Goal: Task Accomplishment & Management: Complete application form

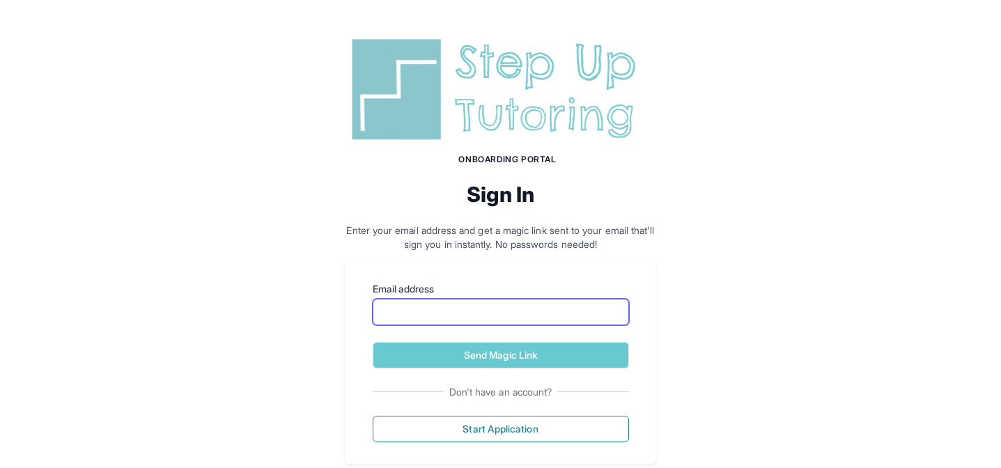
click at [415, 314] on input "Email address" at bounding box center [501, 312] width 256 height 26
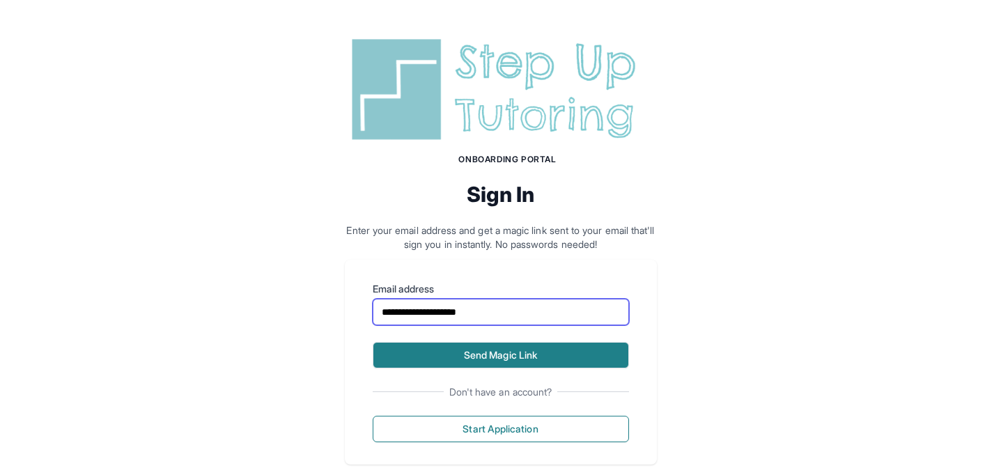
type input "**********"
click at [433, 365] on button "Send Magic Link" at bounding box center [501, 355] width 256 height 26
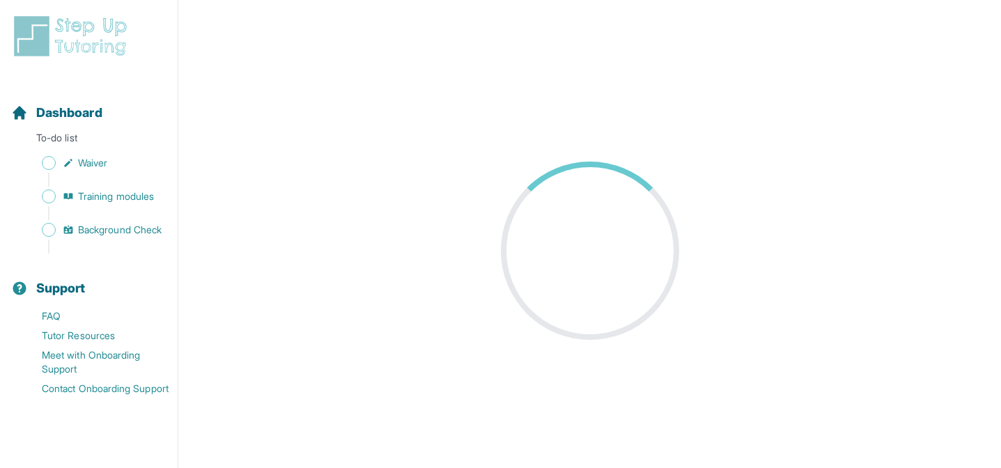
click at [627, 311] on div at bounding box center [590, 251] width 178 height 178
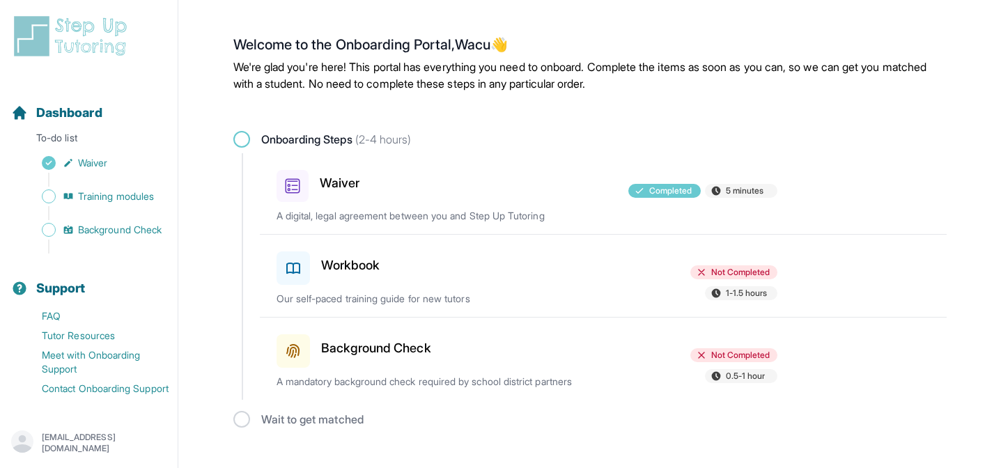
click at [565, 257] on div at bounding box center [527, 265] width 162 height 39
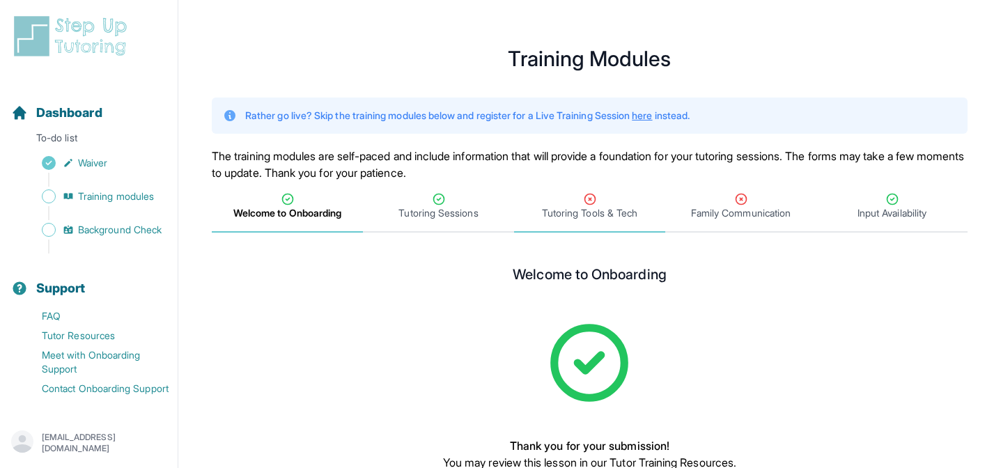
click at [574, 214] on span "Tutoring Tools & Tech" at bounding box center [589, 213] width 95 height 14
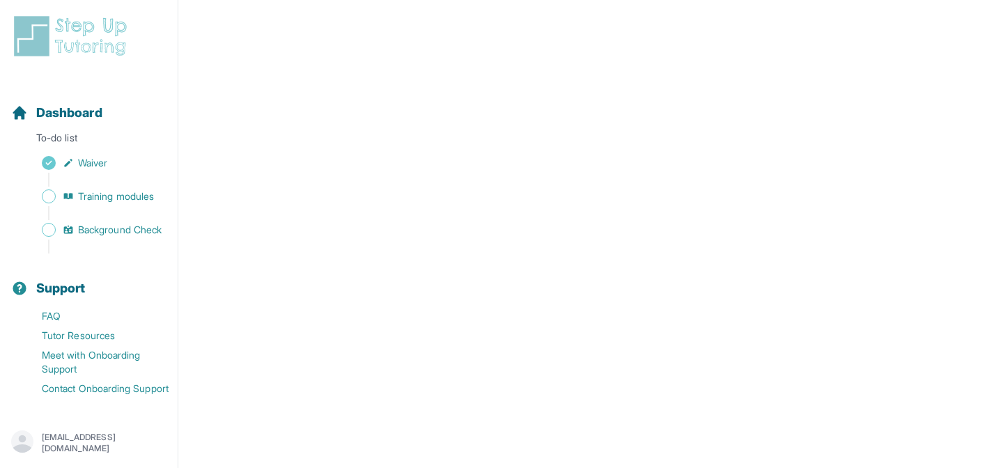
scroll to position [317, 0]
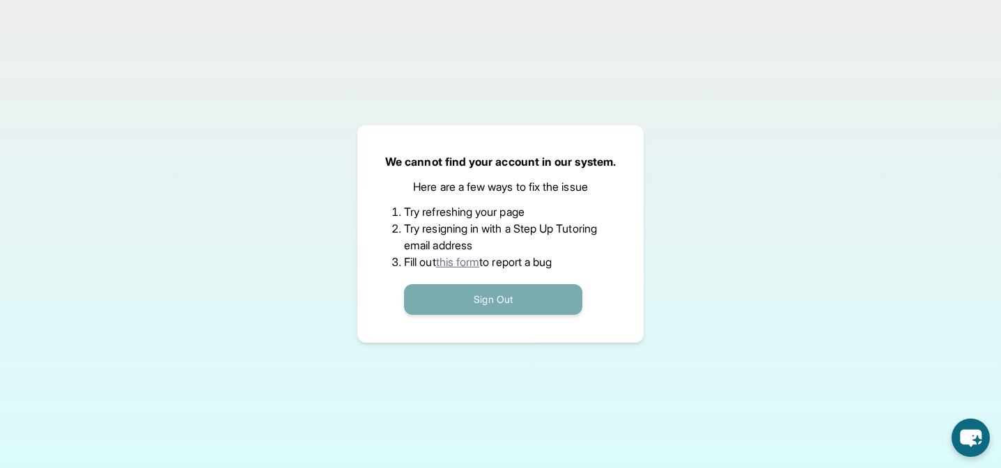
click at [475, 293] on button "Sign Out" at bounding box center [493, 299] width 178 height 31
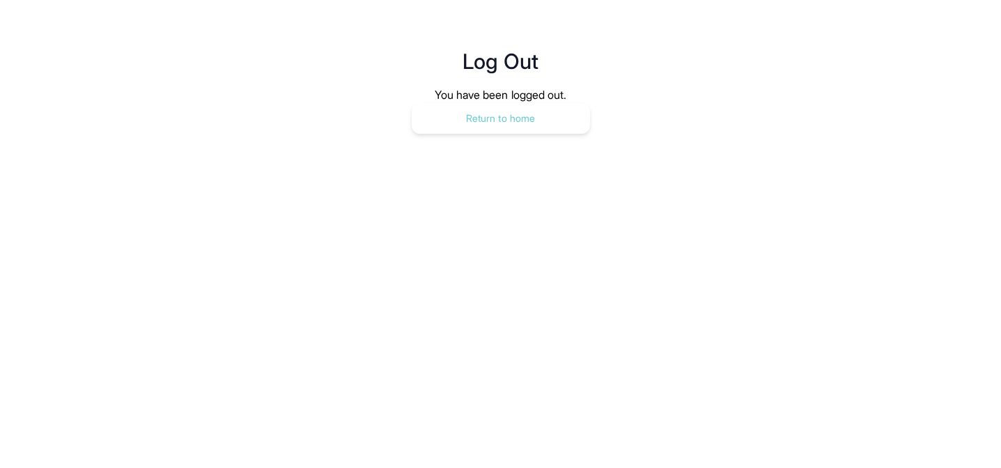
click at [495, 119] on button "Return to home" at bounding box center [501, 118] width 178 height 31
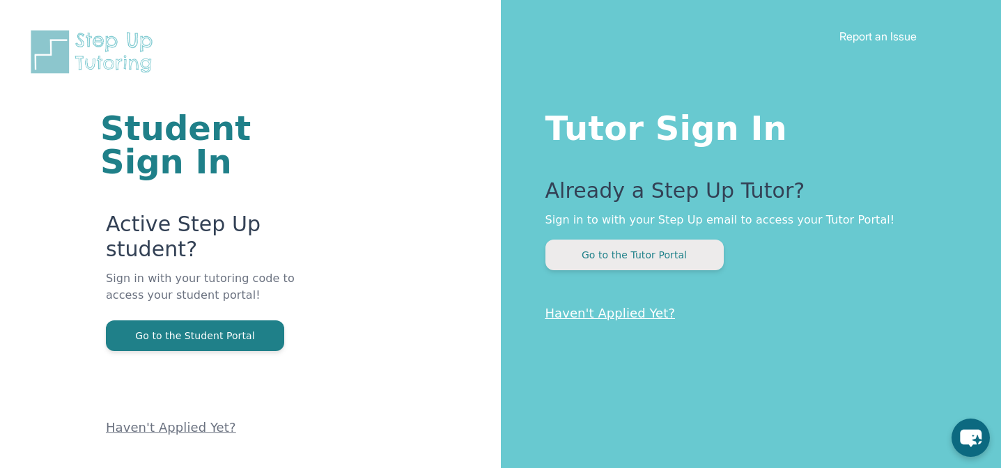
click at [615, 252] on button "Go to the Tutor Portal" at bounding box center [635, 255] width 178 height 31
click at [643, 259] on button "Go to the Tutor Portal" at bounding box center [635, 255] width 178 height 31
click at [622, 318] on link "Haven't Applied Yet?" at bounding box center [611, 313] width 130 height 15
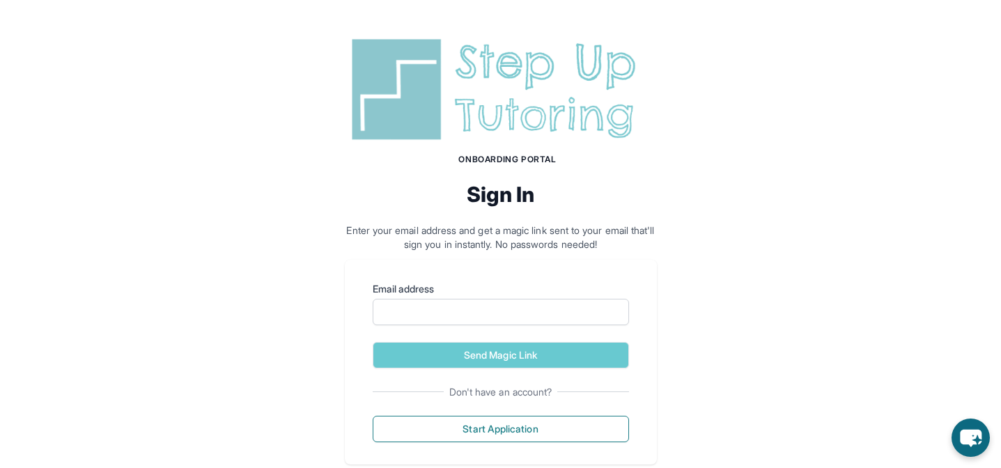
scroll to position [30, 0]
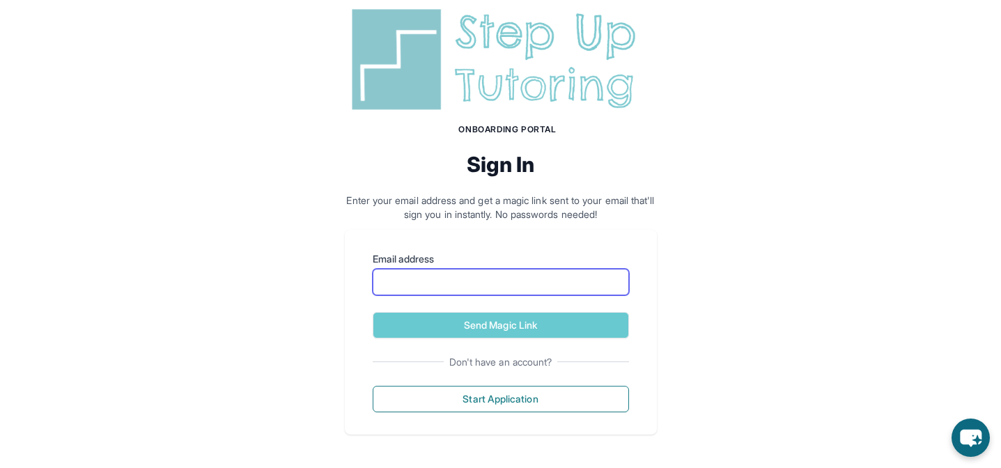
click at [468, 289] on input "Email address" at bounding box center [501, 282] width 256 height 26
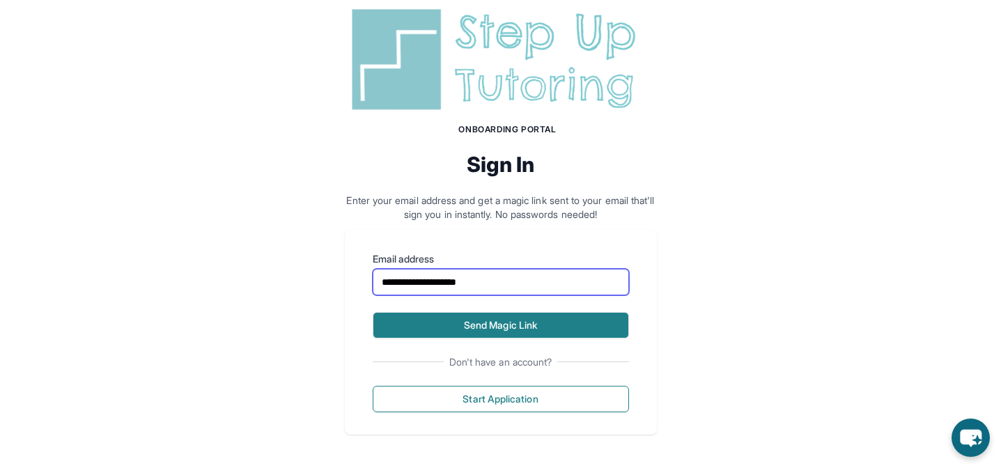
type input "**********"
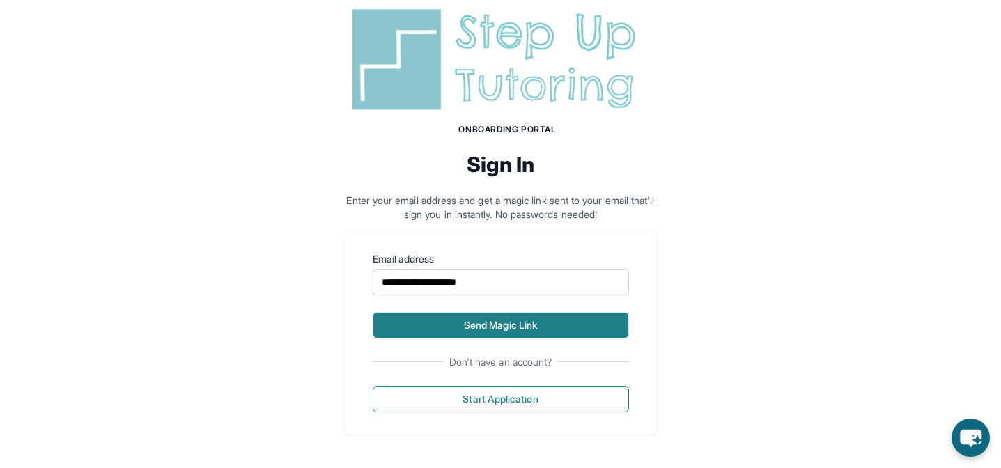
click at [473, 318] on button "Send Magic Link" at bounding box center [501, 325] width 256 height 26
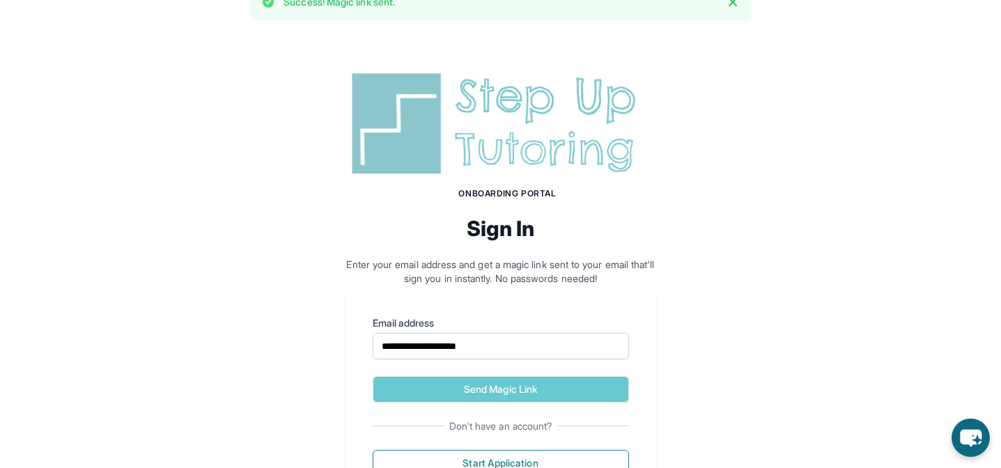
scroll to position [94, 0]
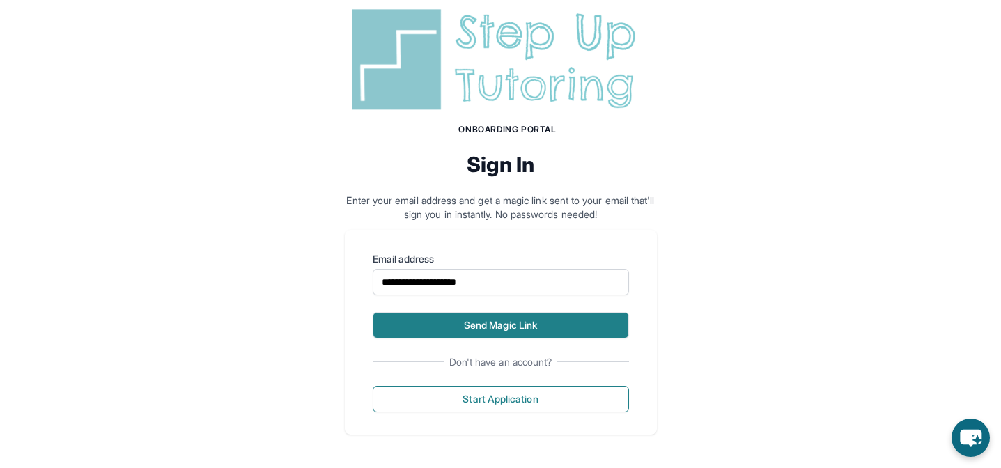
click at [489, 321] on button "Send Magic Link" at bounding box center [501, 325] width 256 height 26
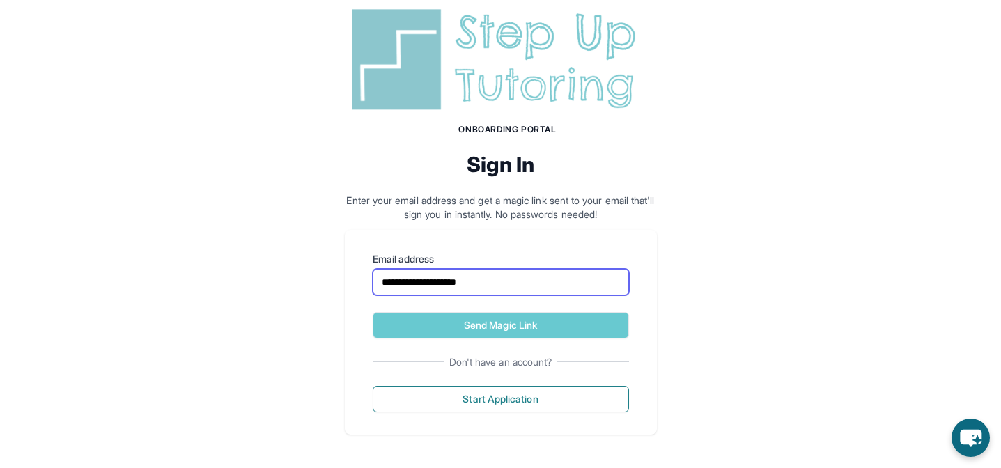
click at [565, 282] on input "**********" at bounding box center [501, 282] width 256 height 26
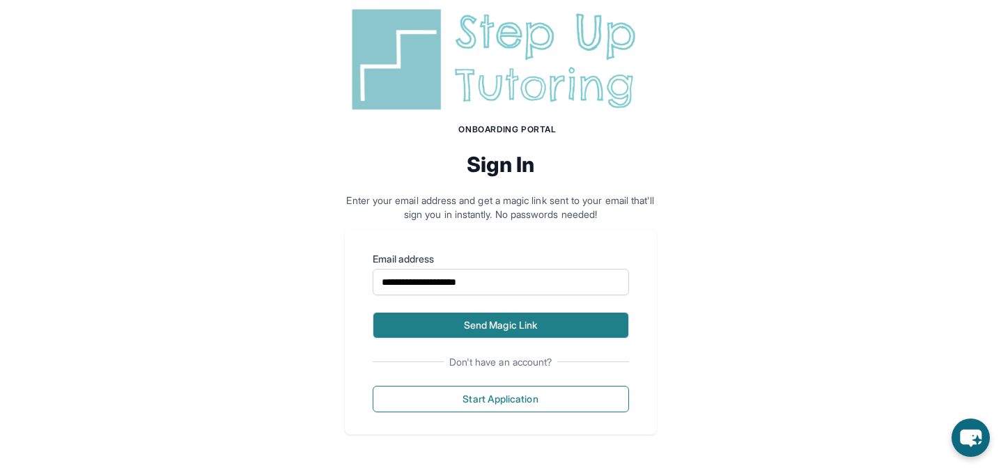
click at [539, 325] on button "Send Magic Link" at bounding box center [501, 325] width 256 height 26
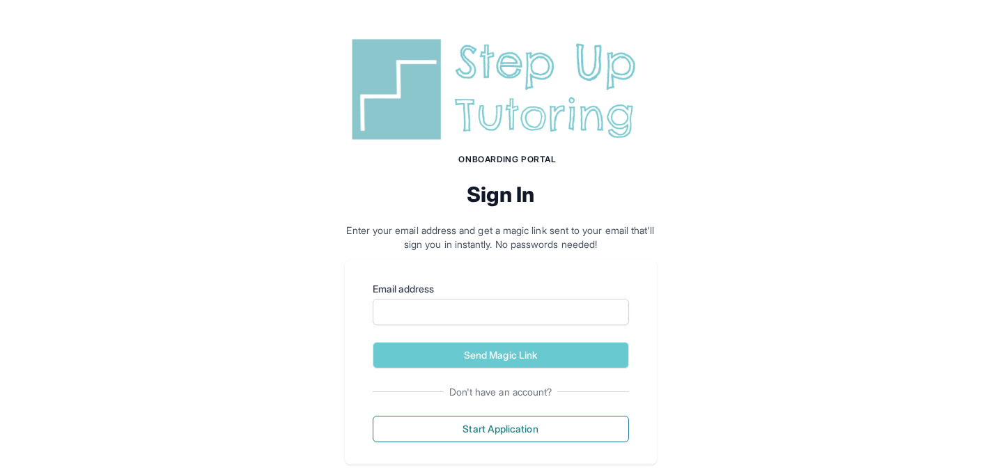
scroll to position [30, 0]
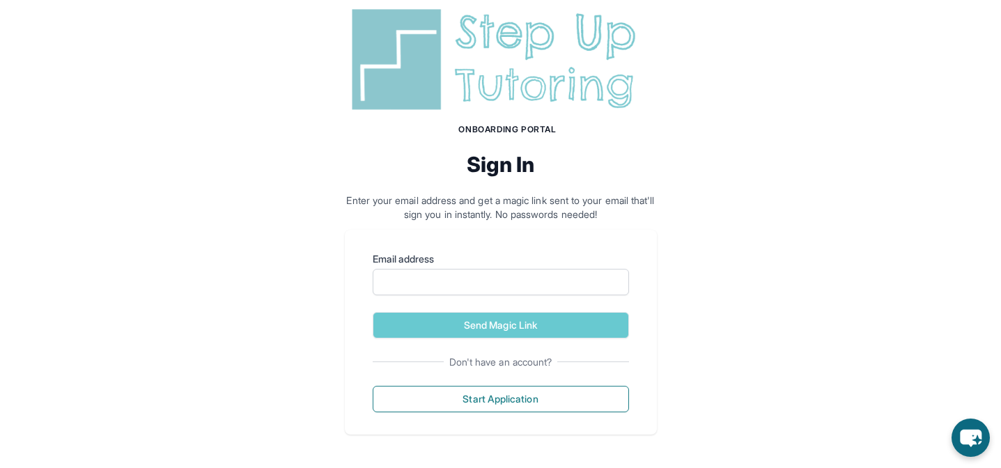
click at [485, 300] on form "Email address Send Magic Link" at bounding box center [501, 295] width 256 height 86
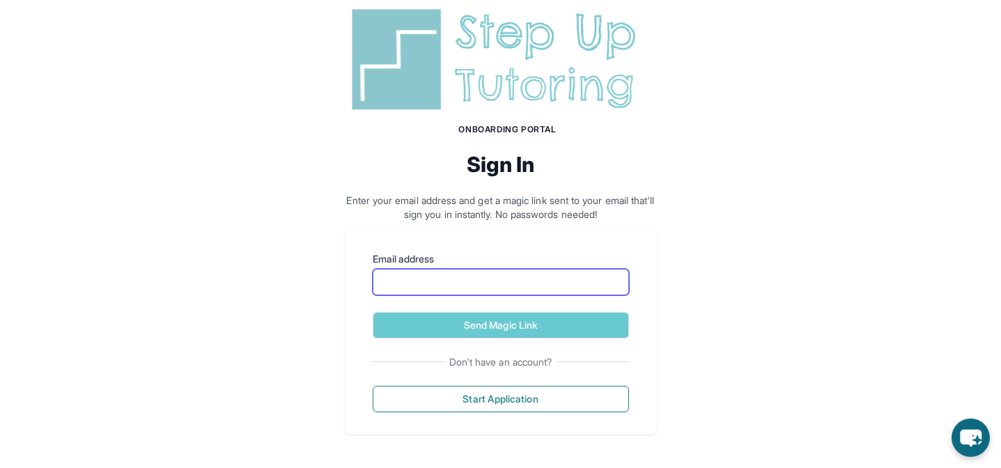
click at [463, 282] on input "Email address" at bounding box center [501, 282] width 256 height 26
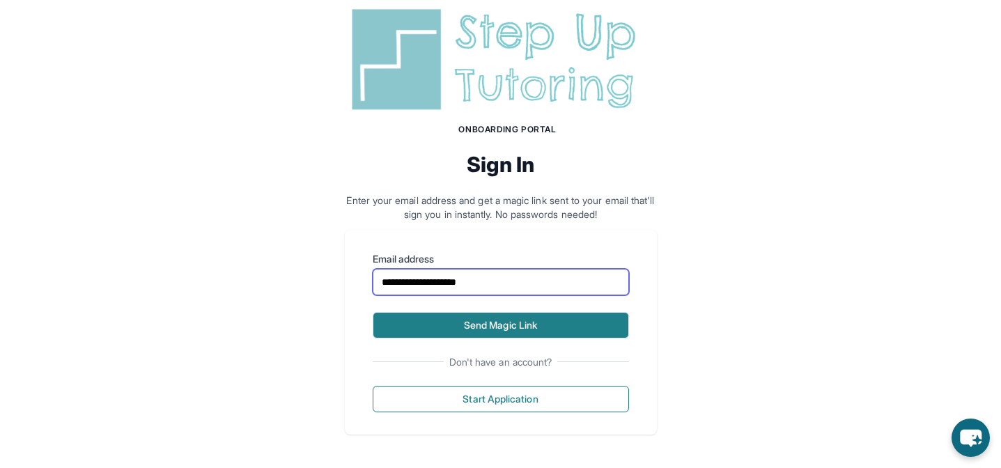
type input "**********"
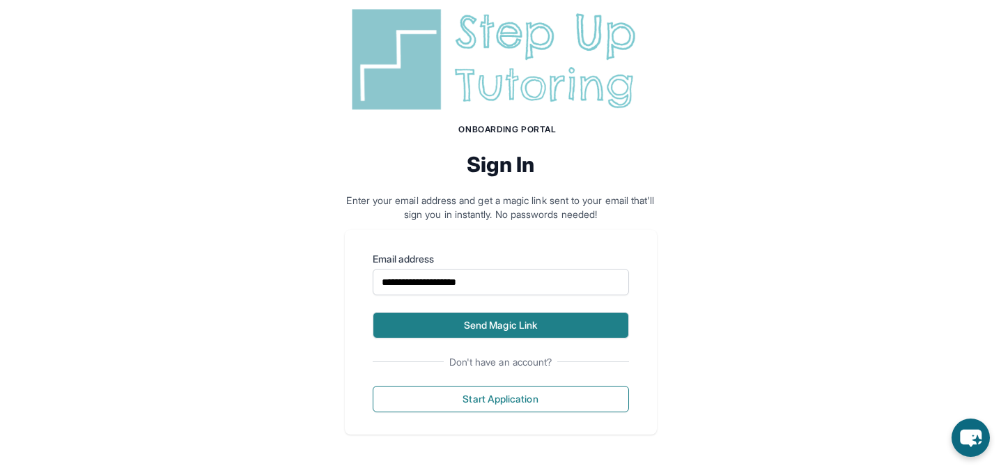
click at [478, 322] on button "Send Magic Link" at bounding box center [501, 325] width 256 height 26
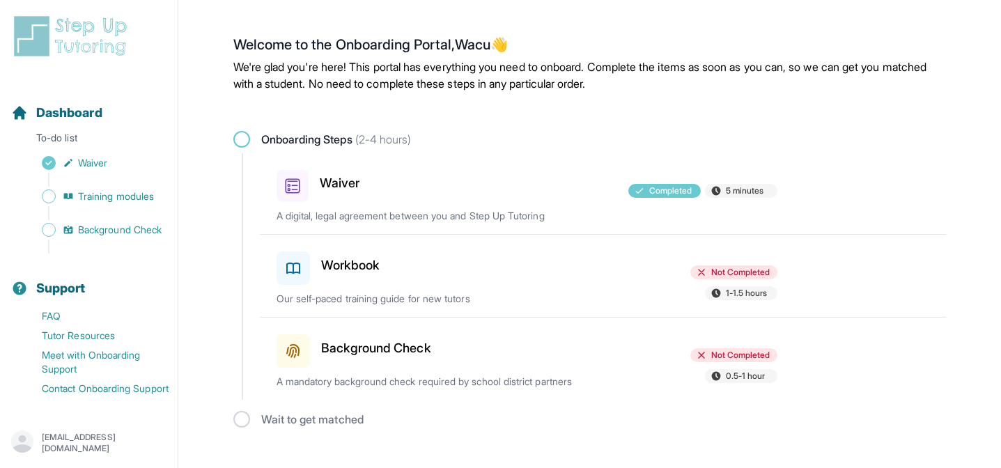
click at [447, 242] on div "Workbook Not Completed 1-1.5 hours Our self-paced training guide for new tutors" at bounding box center [612, 276] width 670 height 82
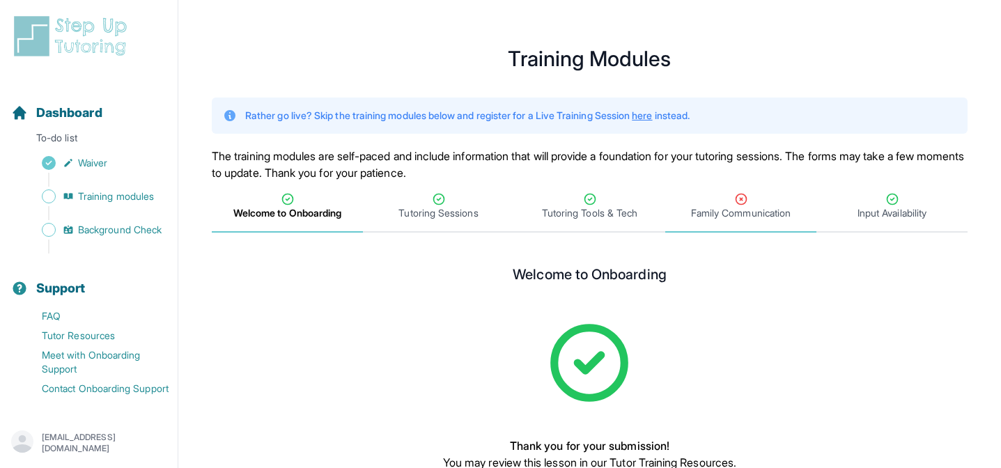
click at [723, 192] on div "Family Communication" at bounding box center [741, 206] width 146 height 28
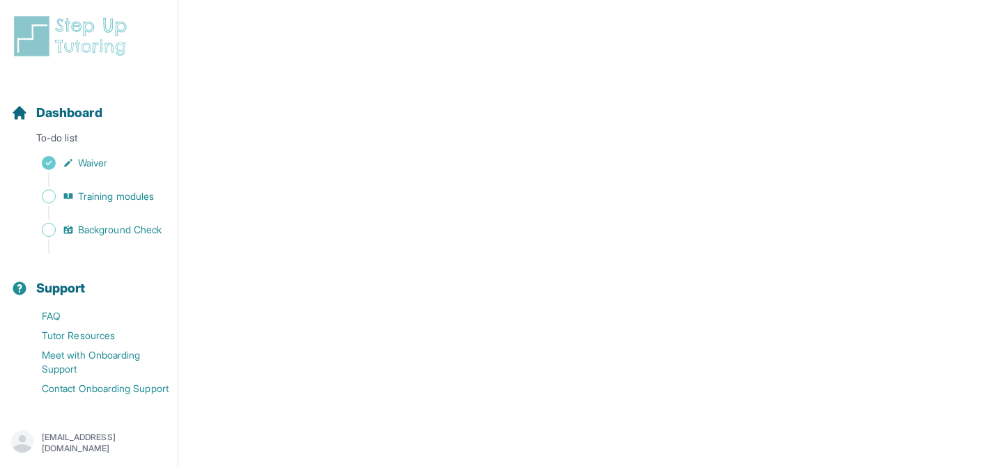
scroll to position [667, 0]
